Goal: Task Accomplishment & Management: Manage account settings

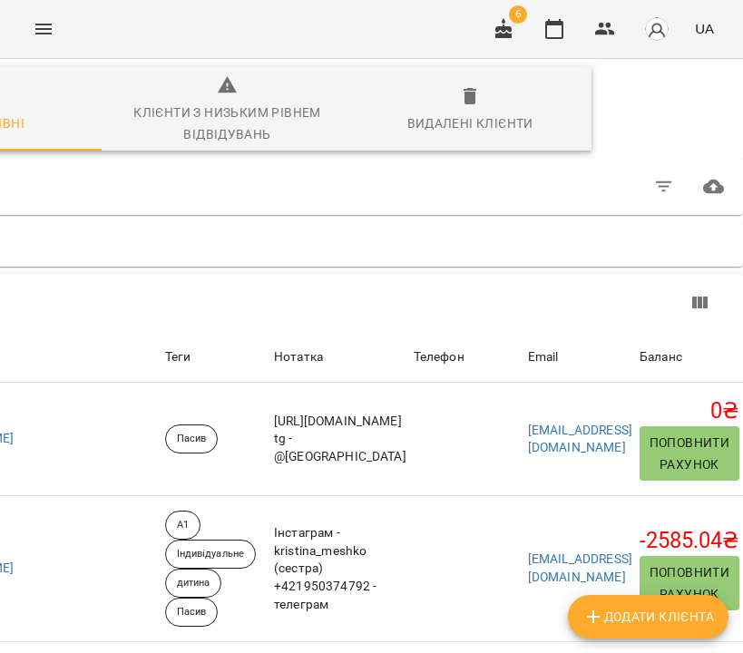
scroll to position [0, 339]
click at [653, 181] on icon "button" at bounding box center [664, 187] width 22 height 22
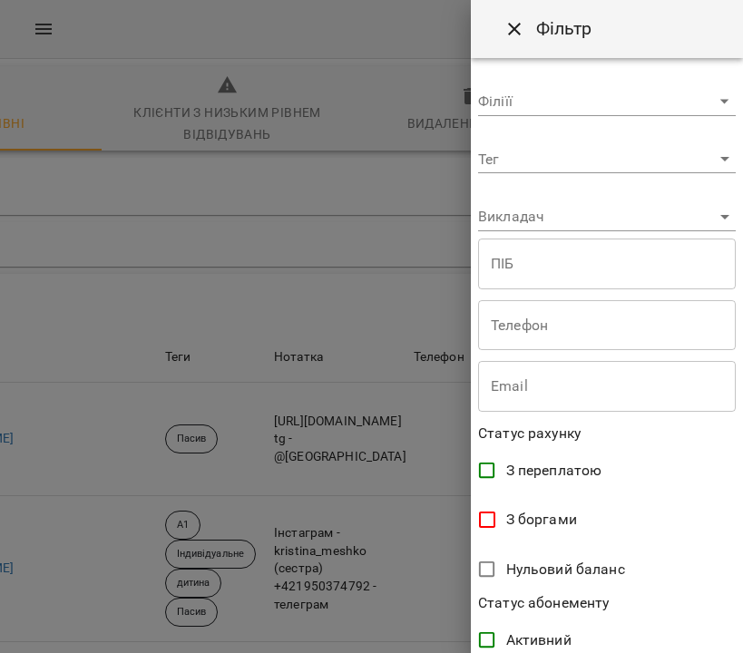
click at [547, 220] on body "For Business 6 UA Всі активні Клієнти з низьким рівнем відвідувань Видалені клі…" at bounding box center [371, 481] width 743 height 962
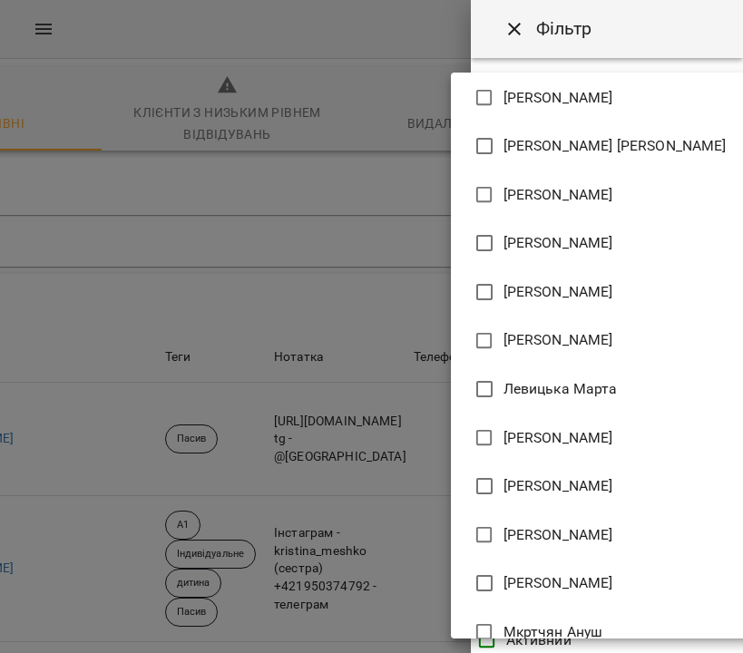
scroll to position [1218, 0]
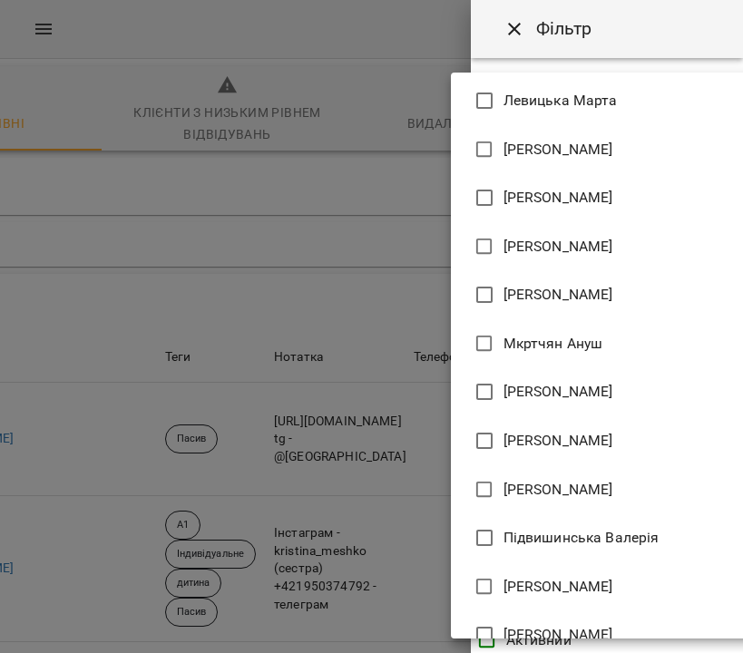
click at [408, 246] on div at bounding box center [371, 326] width 743 height 653
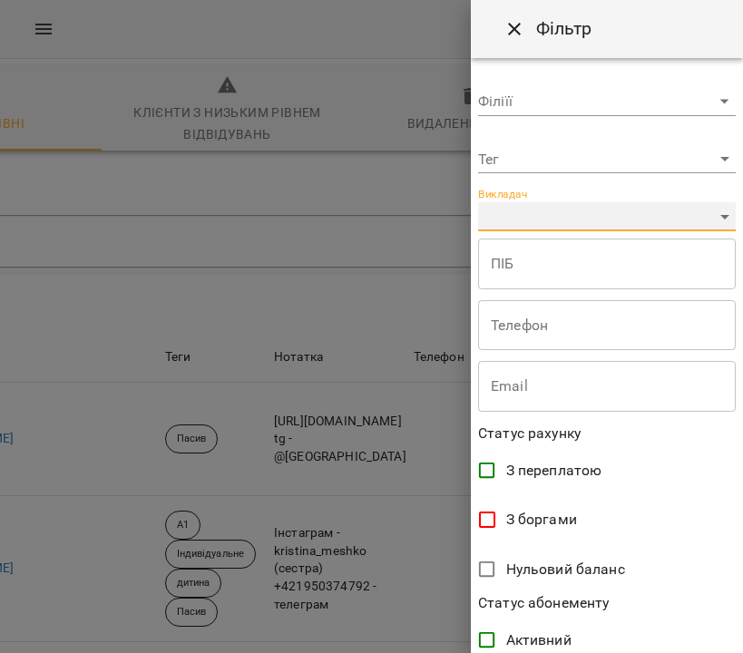
scroll to position [4, 0]
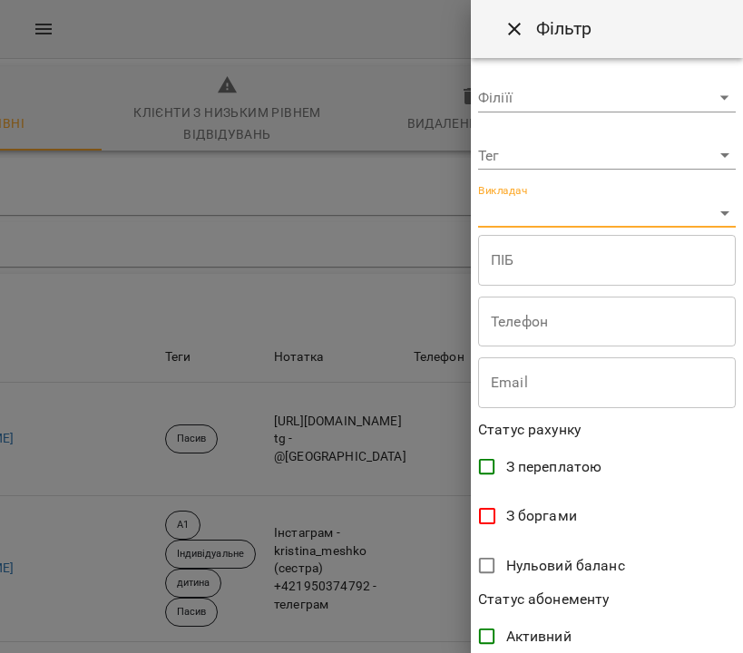
click at [558, 150] on body "For Business 6 UA Всі активні Клієнти з низьким рівнем відвідувань Видалені клі…" at bounding box center [371, 481] width 743 height 962
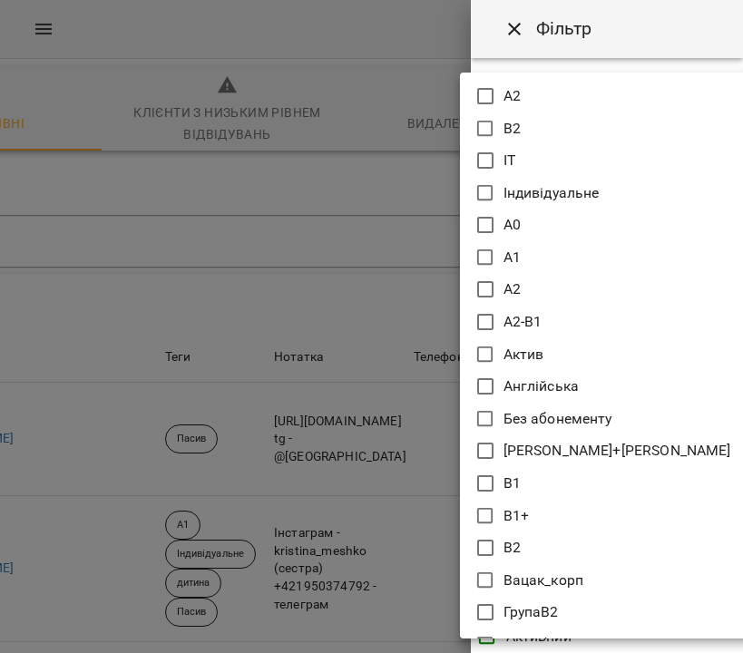
scroll to position [1190, 0]
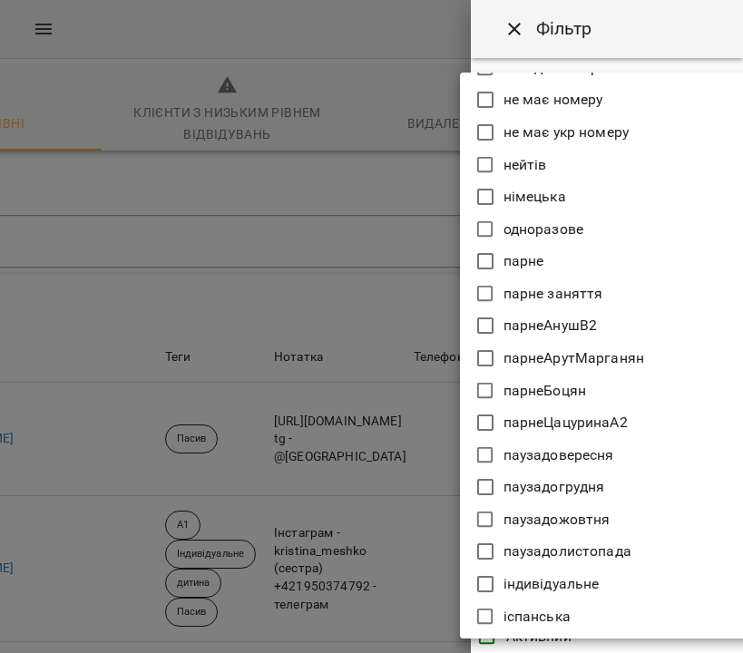
click at [484, 457] on icon at bounding box center [485, 455] width 22 height 22
type input "**********"
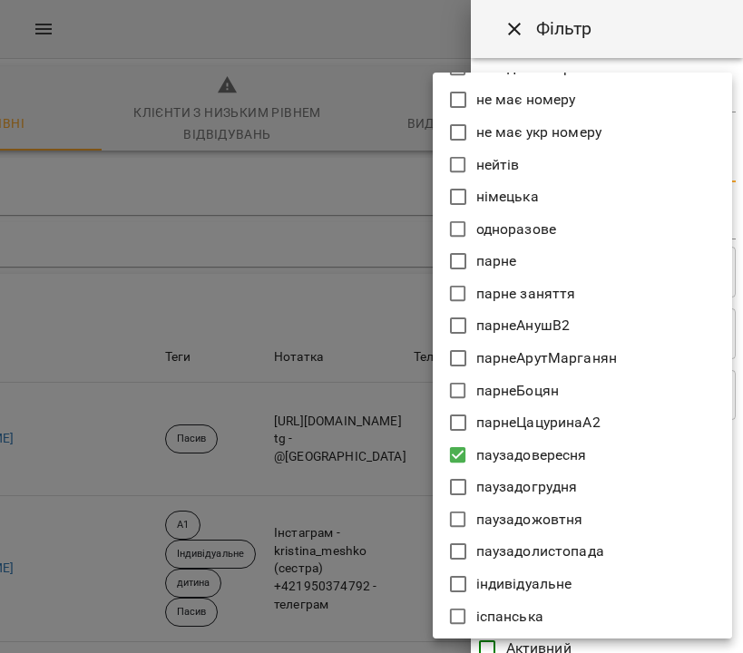
click at [675, 23] on div at bounding box center [371, 326] width 743 height 653
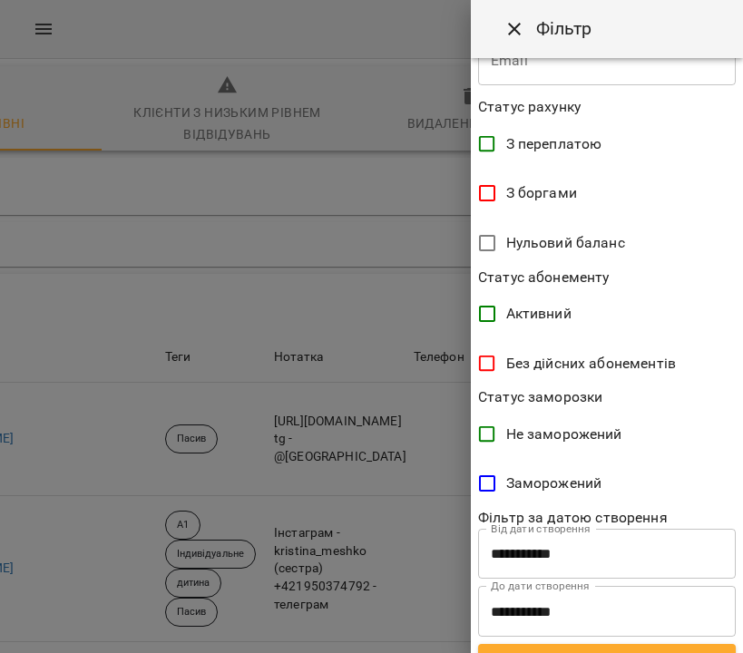
scroll to position [367, 0]
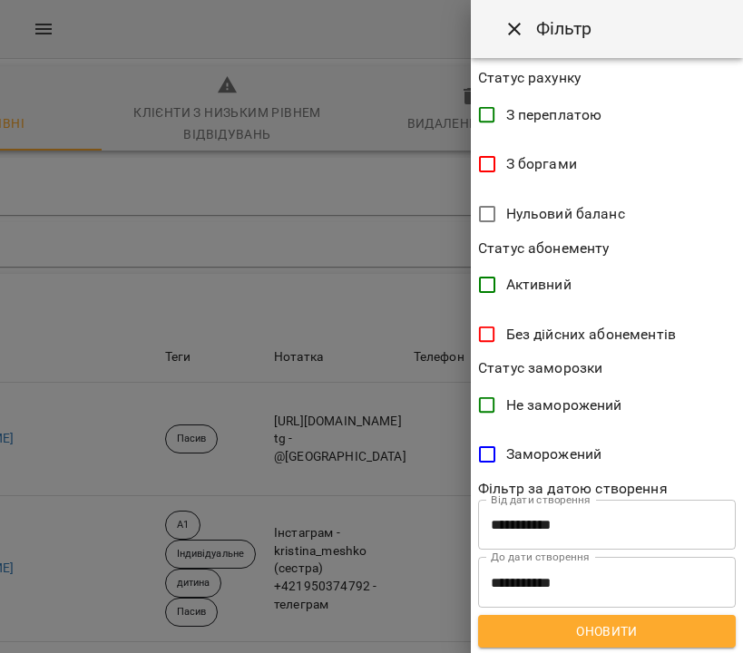
click at [624, 637] on span "Оновити" at bounding box center [607, 631] width 229 height 22
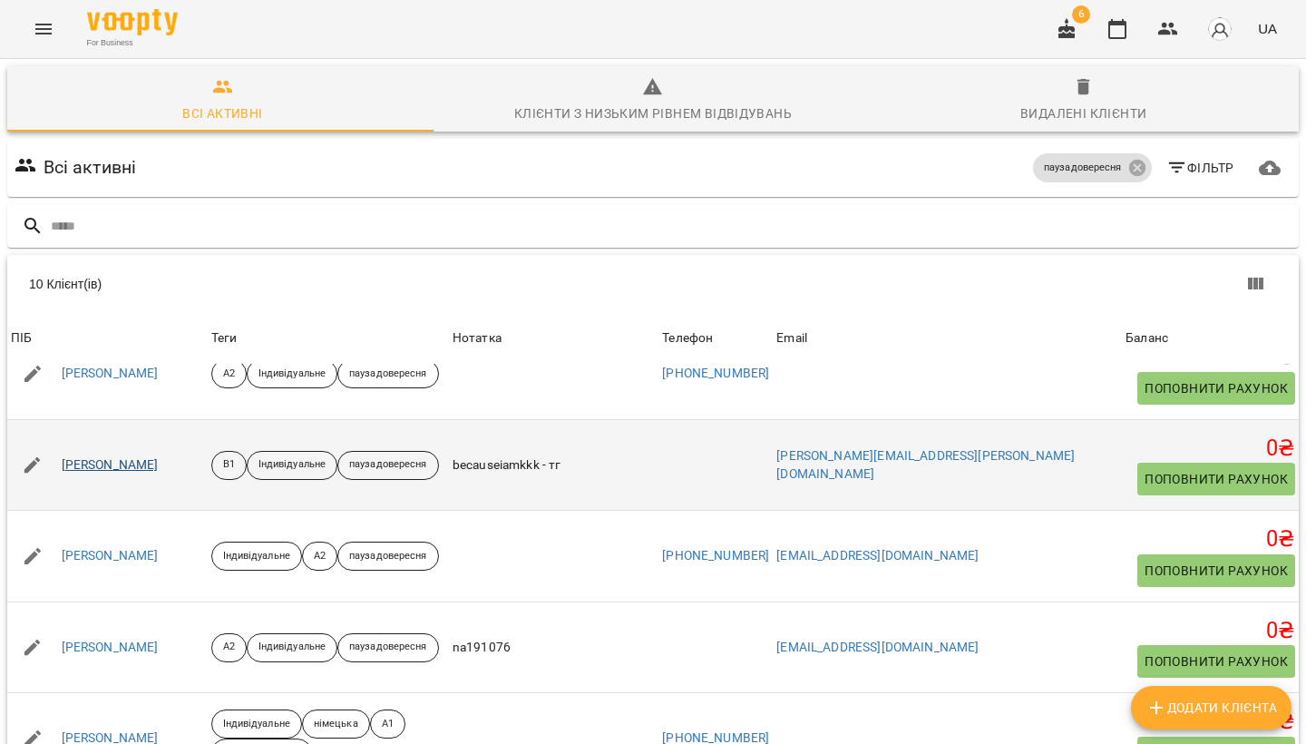
scroll to position [0, 0]
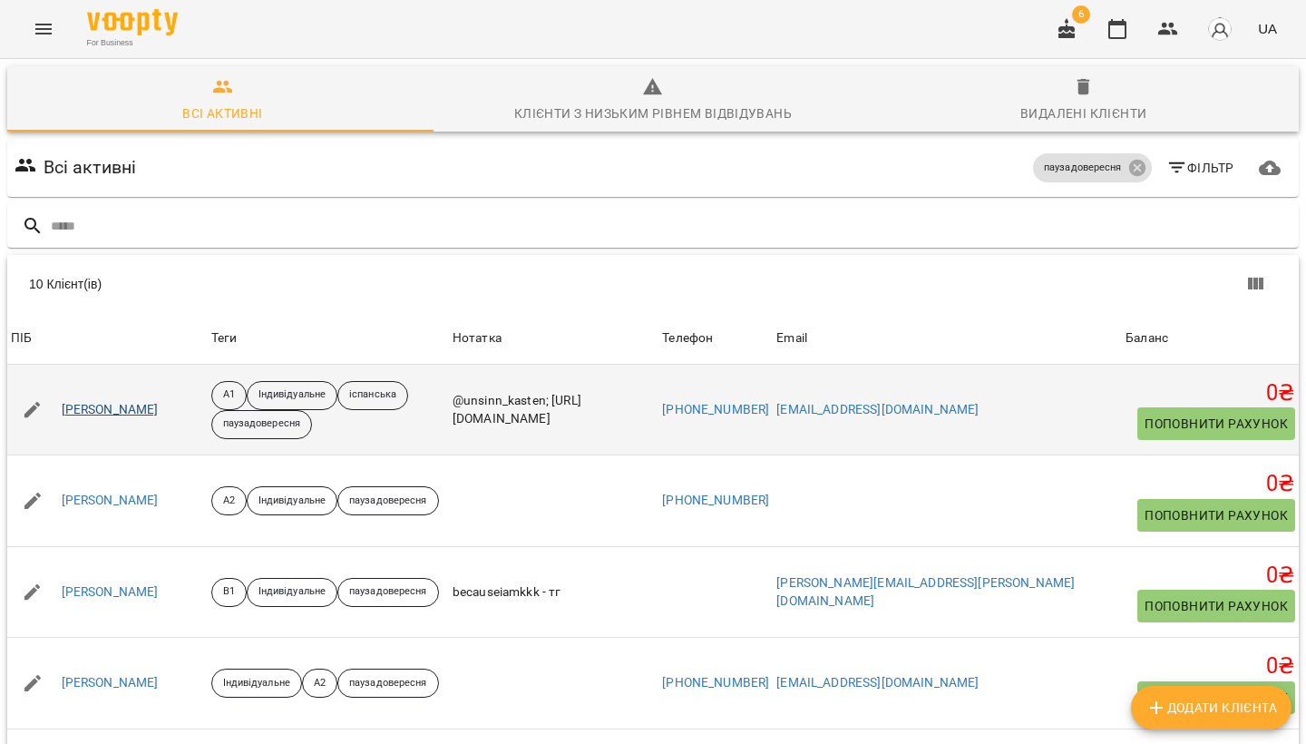
click at [134, 415] on link "[PERSON_NAME]" at bounding box center [110, 410] width 97 height 18
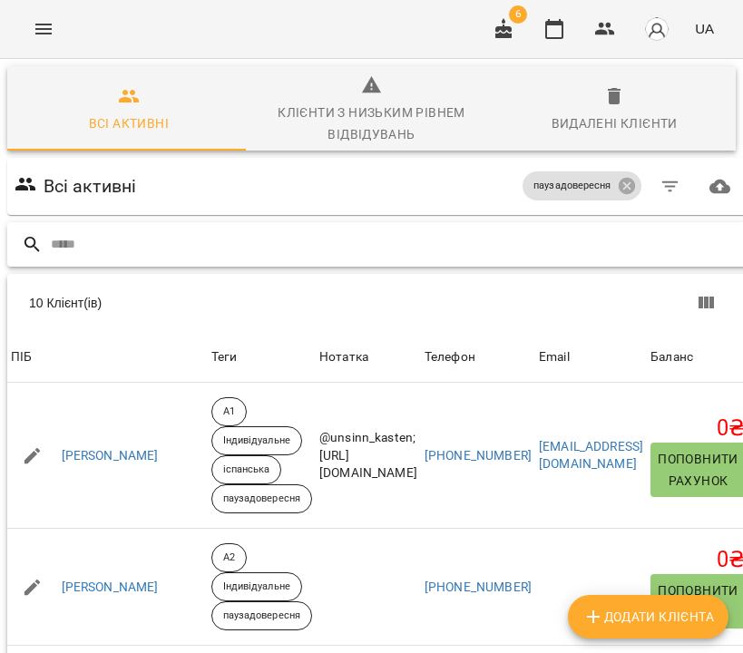
click at [208, 233] on input "text" at bounding box center [396, 245] width 691 height 30
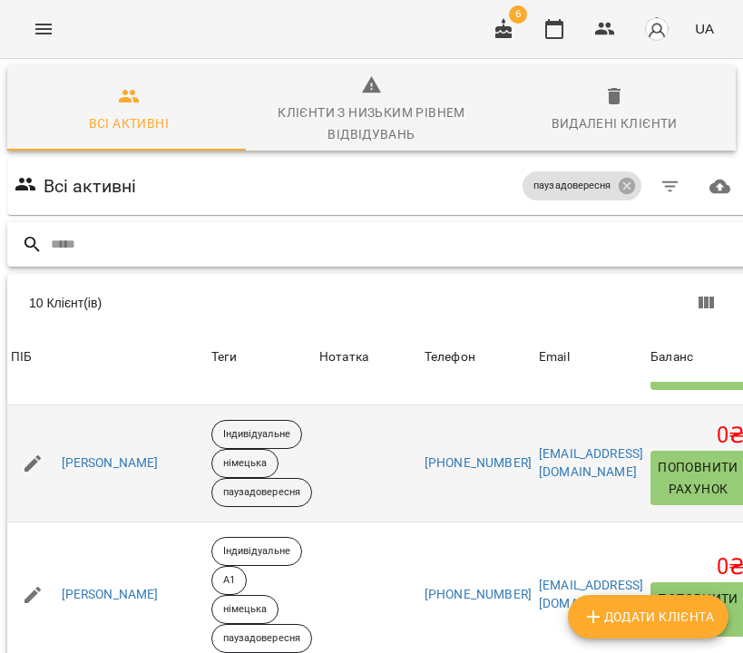
scroll to position [185, 0]
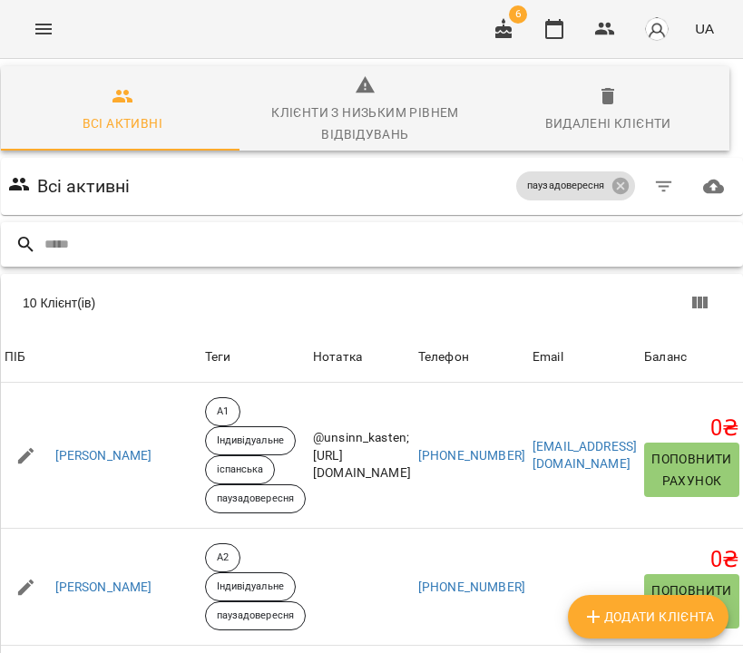
scroll to position [0, 320]
click at [610, 189] on icon at bounding box center [620, 186] width 20 height 20
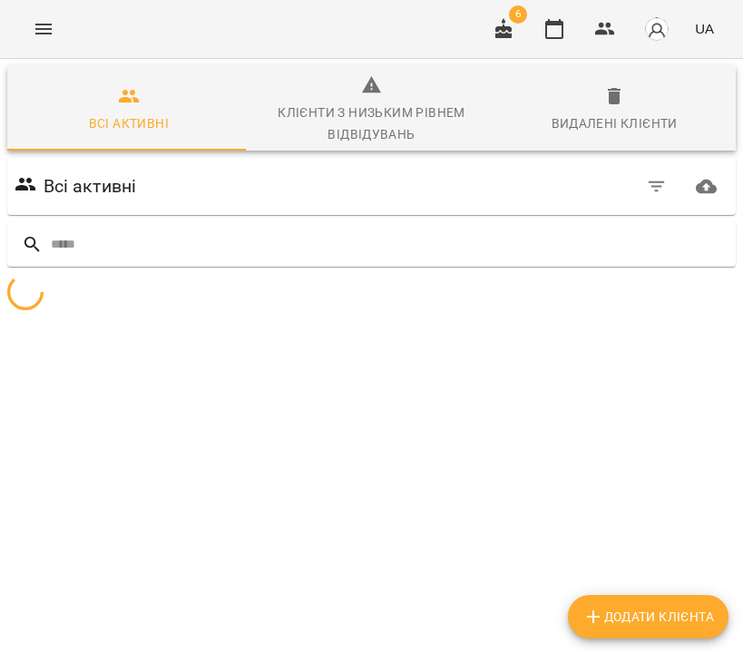
scroll to position [0, 0]
click at [322, 241] on input "text" at bounding box center [390, 245] width 678 height 30
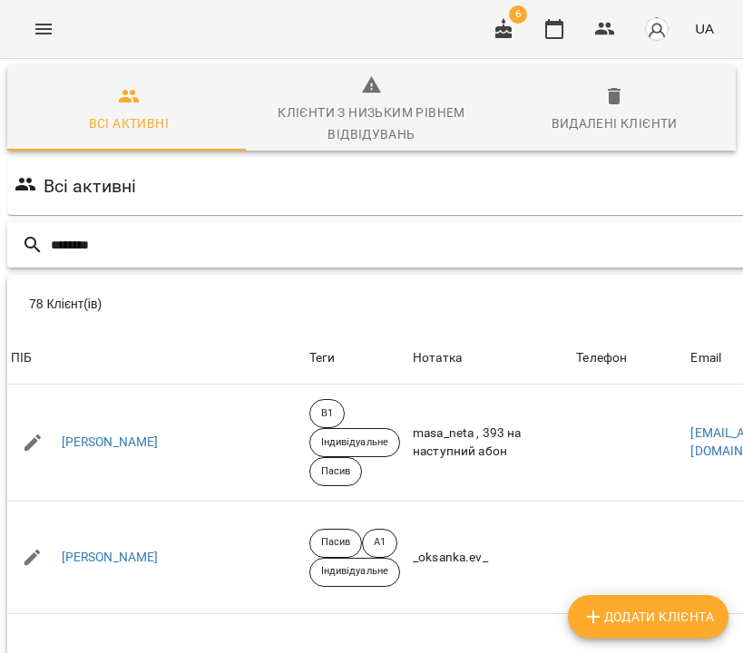
type input "********"
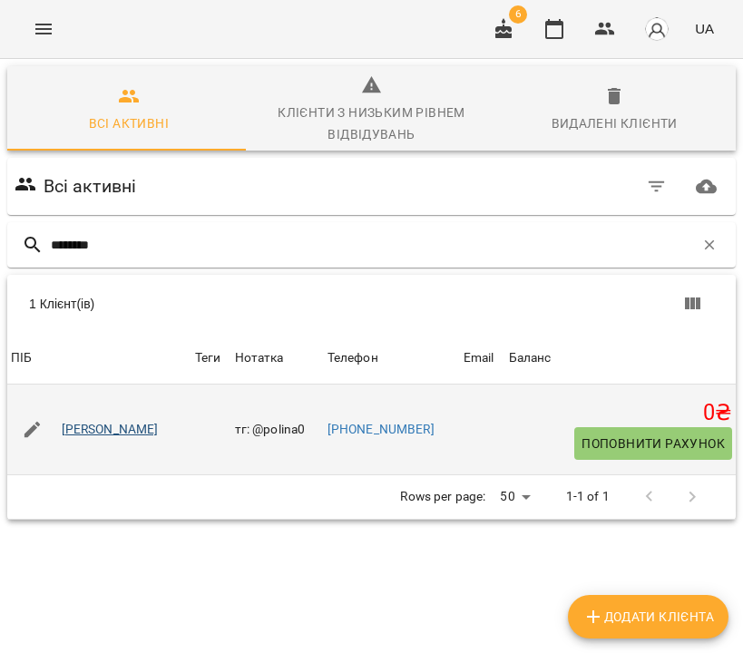
click at [159, 431] on link "[PERSON_NAME]" at bounding box center [110, 430] width 97 height 18
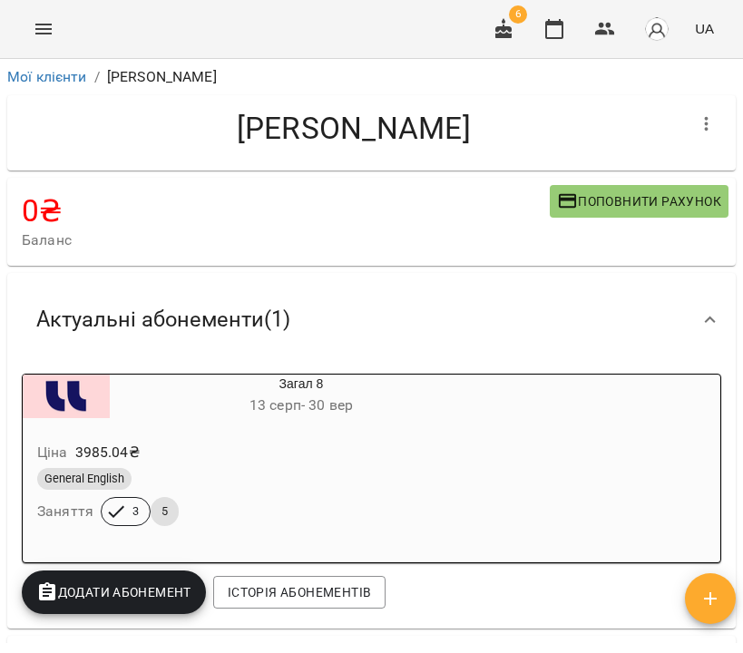
click at [700, 122] on icon "button" at bounding box center [707, 124] width 22 height 22
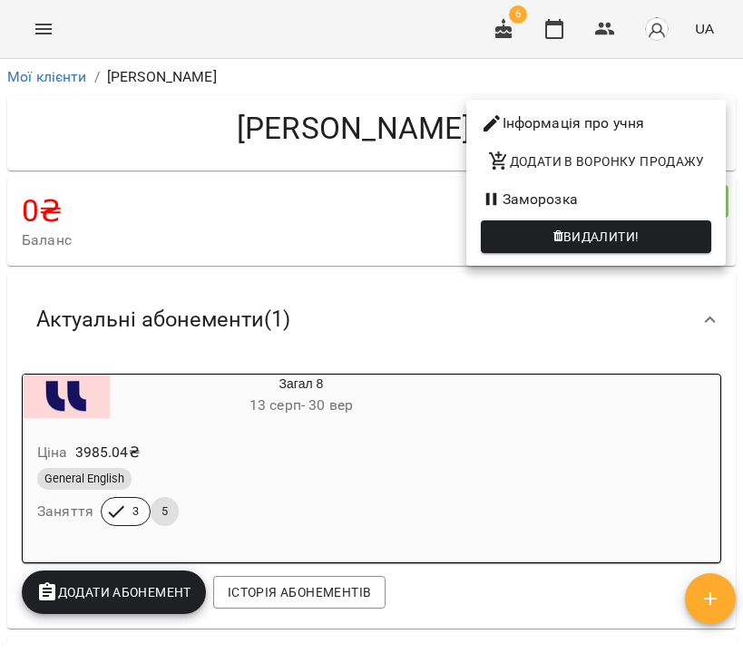
click at [675, 123] on li "Інформація про учня" at bounding box center [595, 123] width 259 height 33
select select "**"
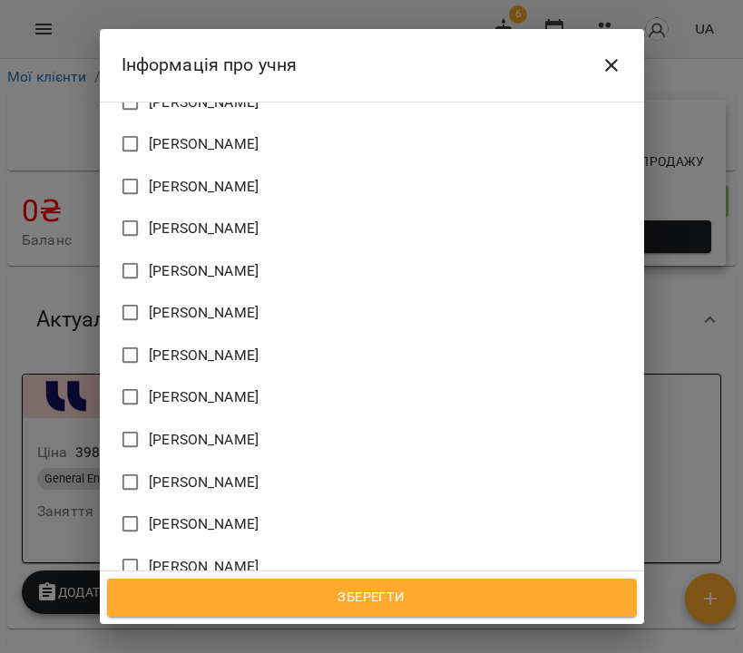
scroll to position [1122, 0]
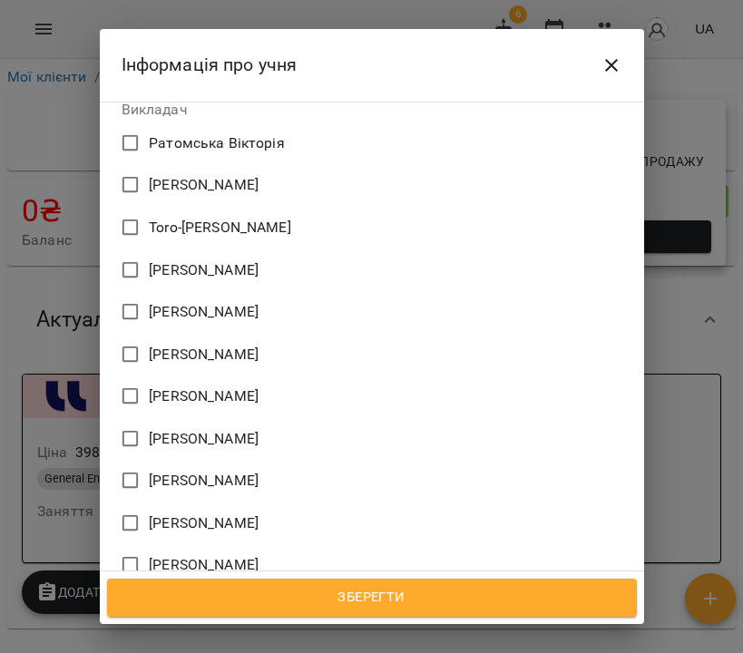
click at [400, 588] on span "Зберегти" at bounding box center [372, 598] width 490 height 24
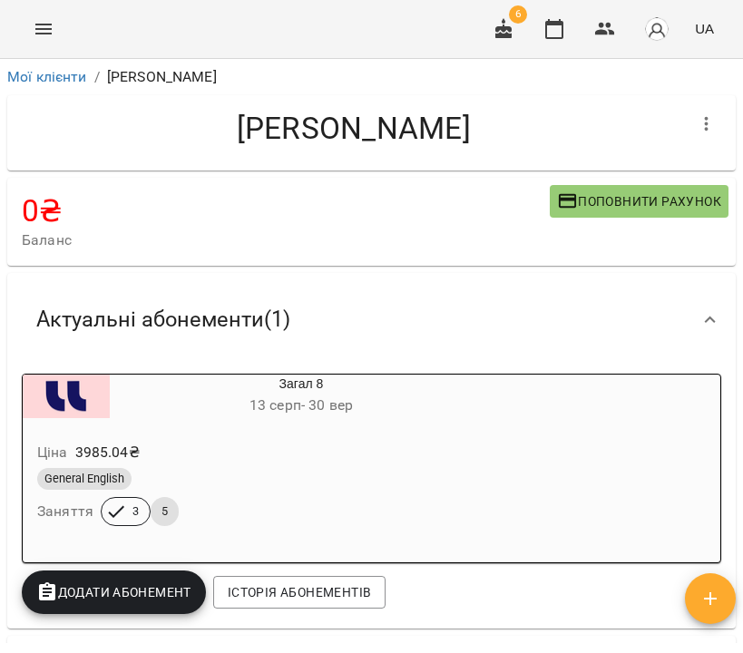
drag, startPoint x: 594, startPoint y: 137, endPoint x: 112, endPoint y: 137, distance: 482.6
click at [112, 137] on h4 "[PERSON_NAME]" at bounding box center [353, 128] width 663 height 37
copy h4 "[PERSON_NAME]"
click at [430, 73] on ol "Мої клієнти / Євреєнко Поліна Олександрівна" at bounding box center [371, 77] width 728 height 22
